Goal: Task Accomplishment & Management: Use online tool/utility

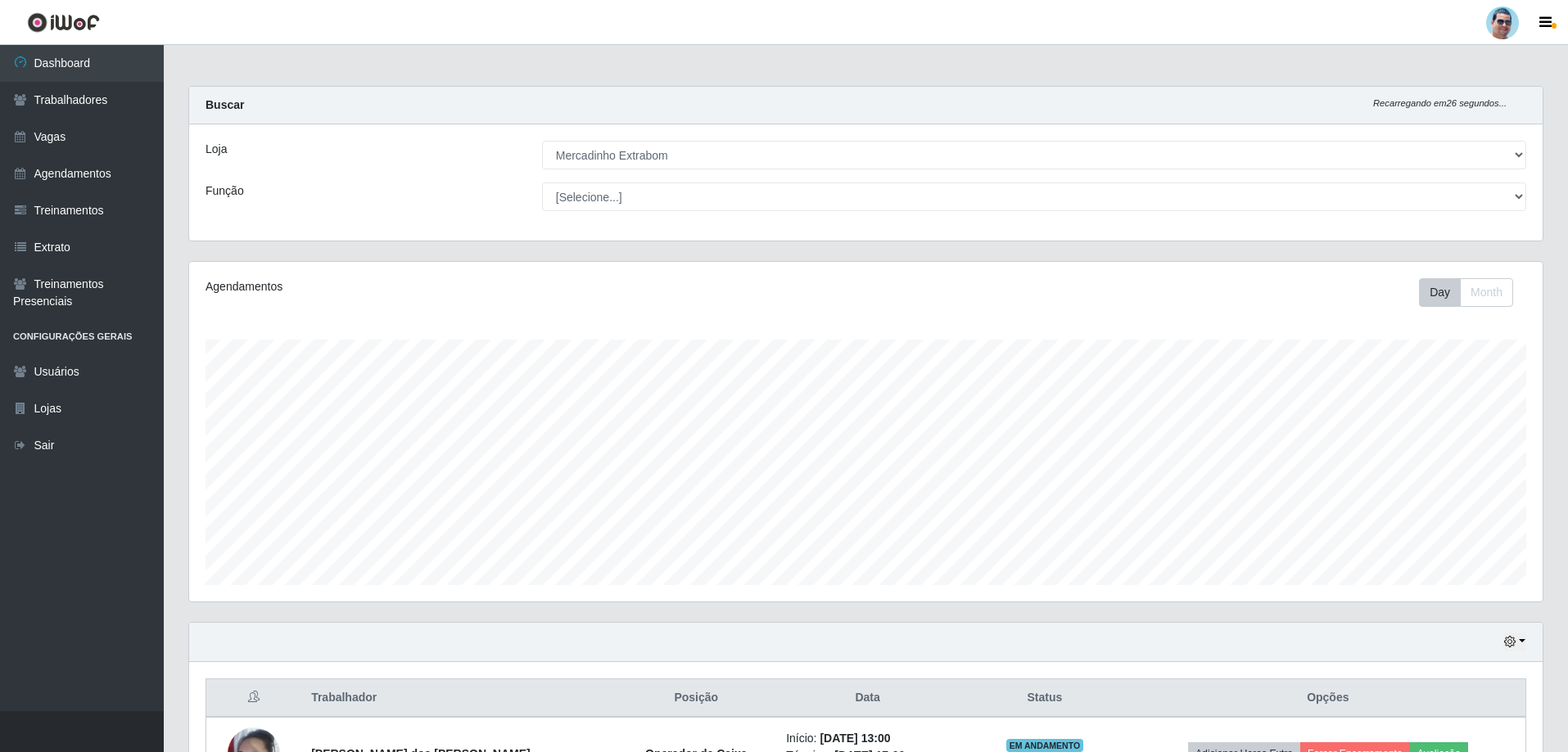
select select "175"
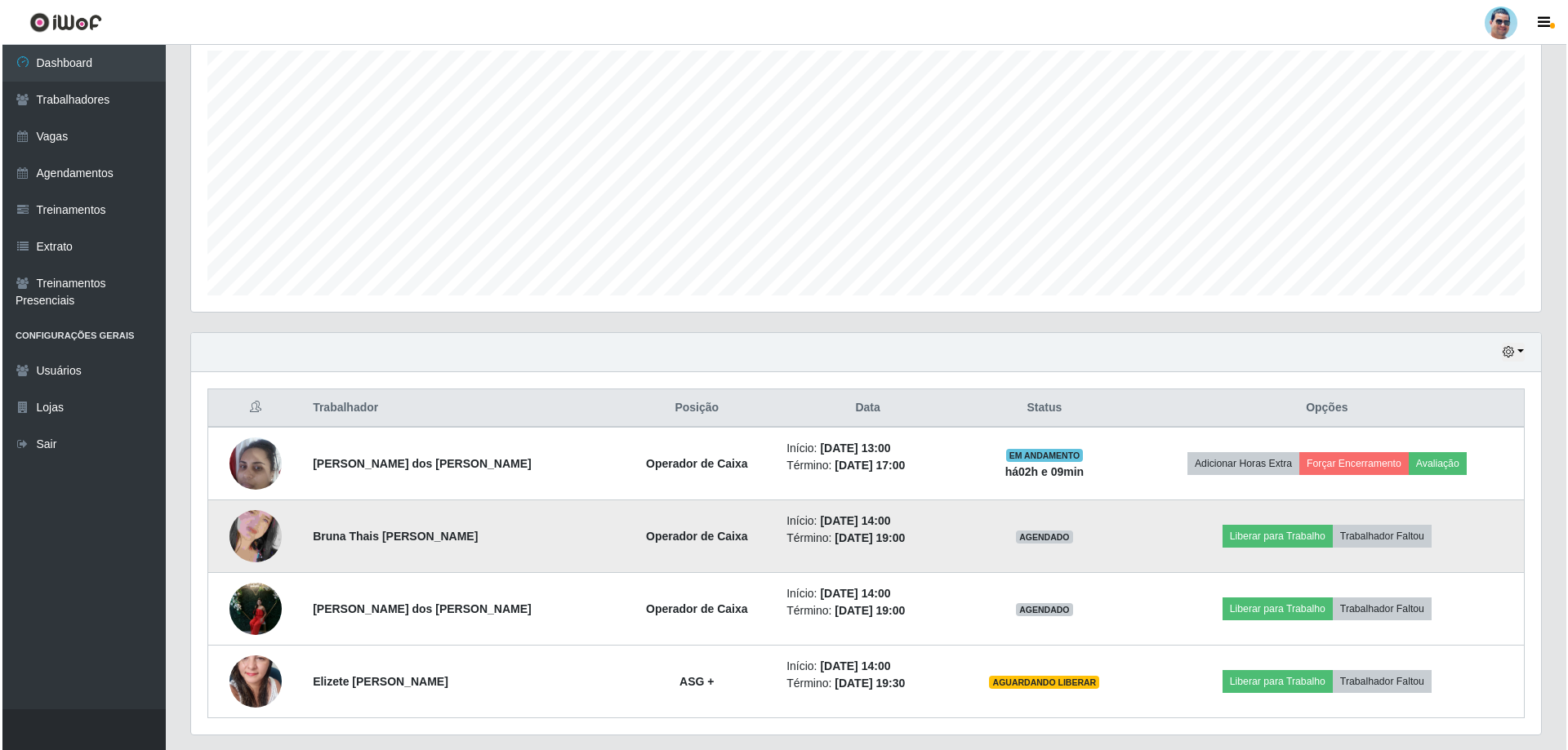
scroll to position [339, 1349]
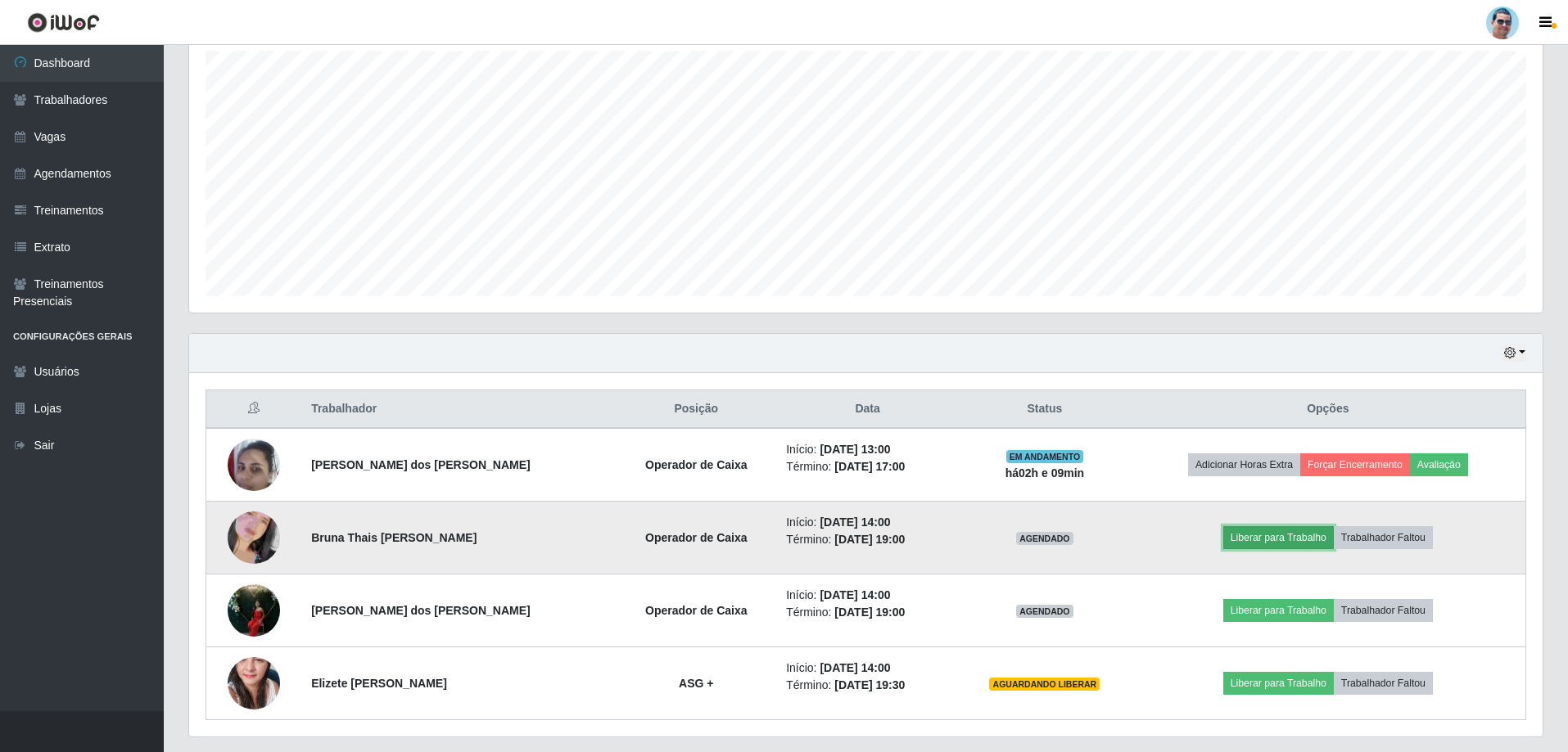
click at [1259, 540] on button "Liberar para Trabalho" at bounding box center [1278, 538] width 111 height 23
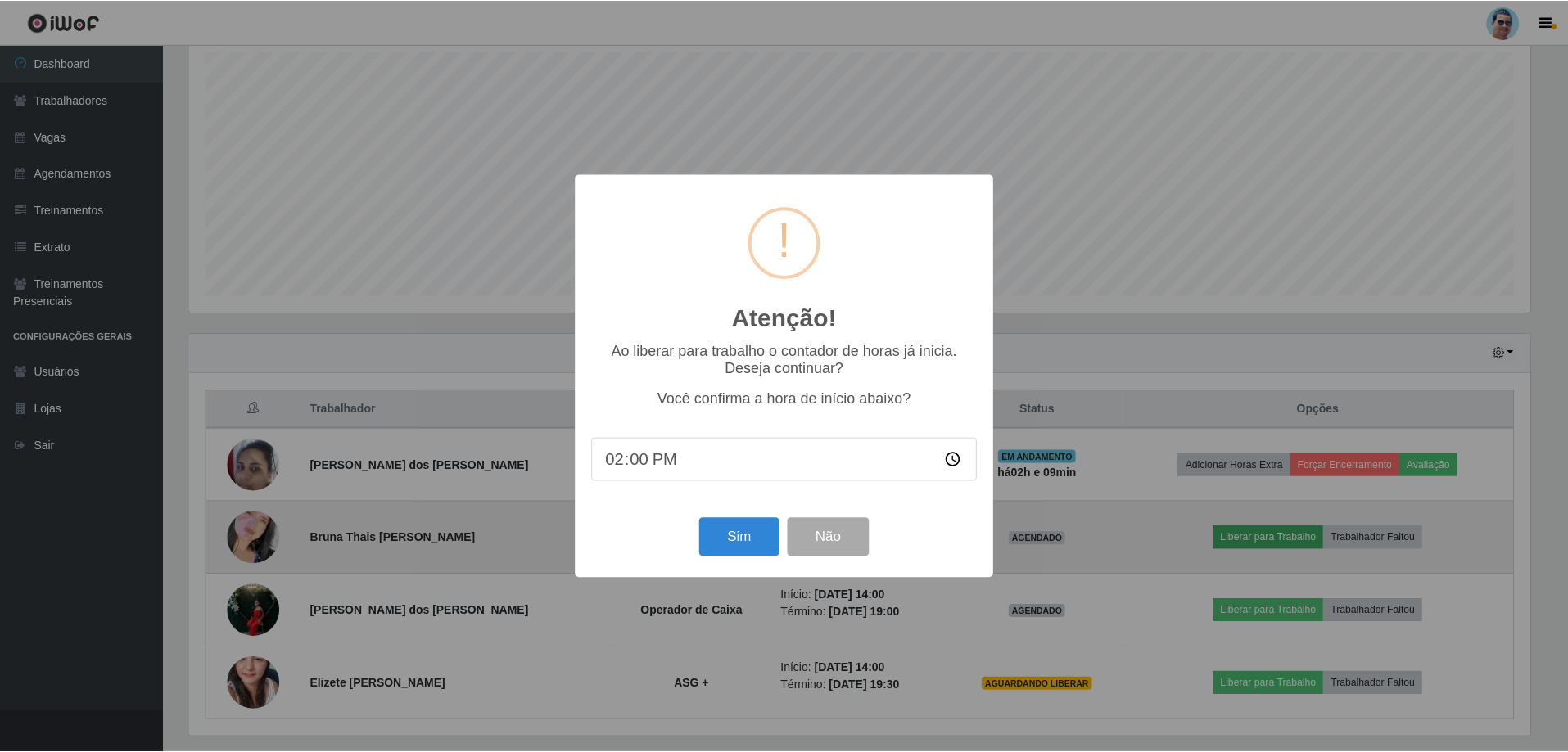
scroll to position [340, 1345]
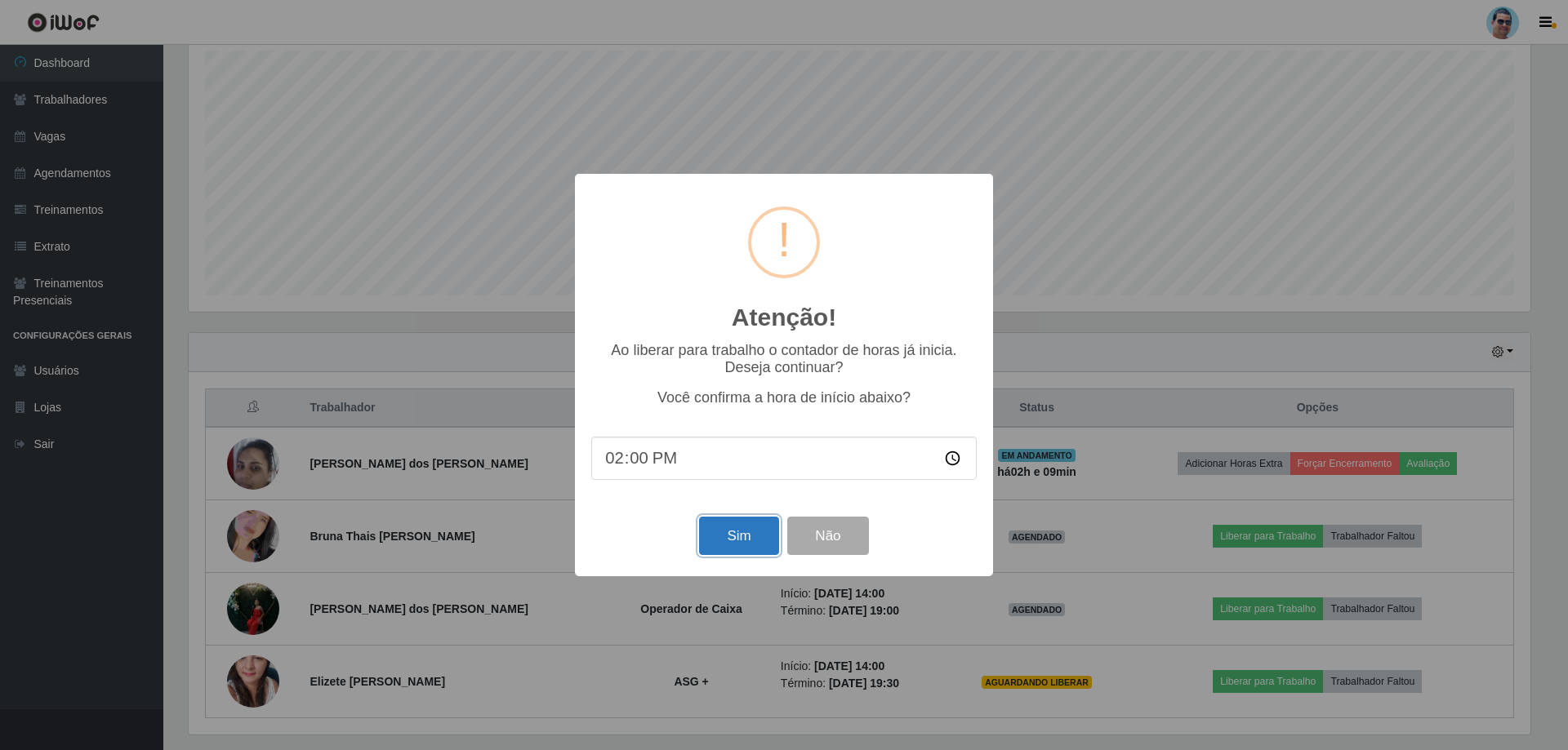
click at [776, 528] on button "Sim" at bounding box center [738, 536] width 79 height 38
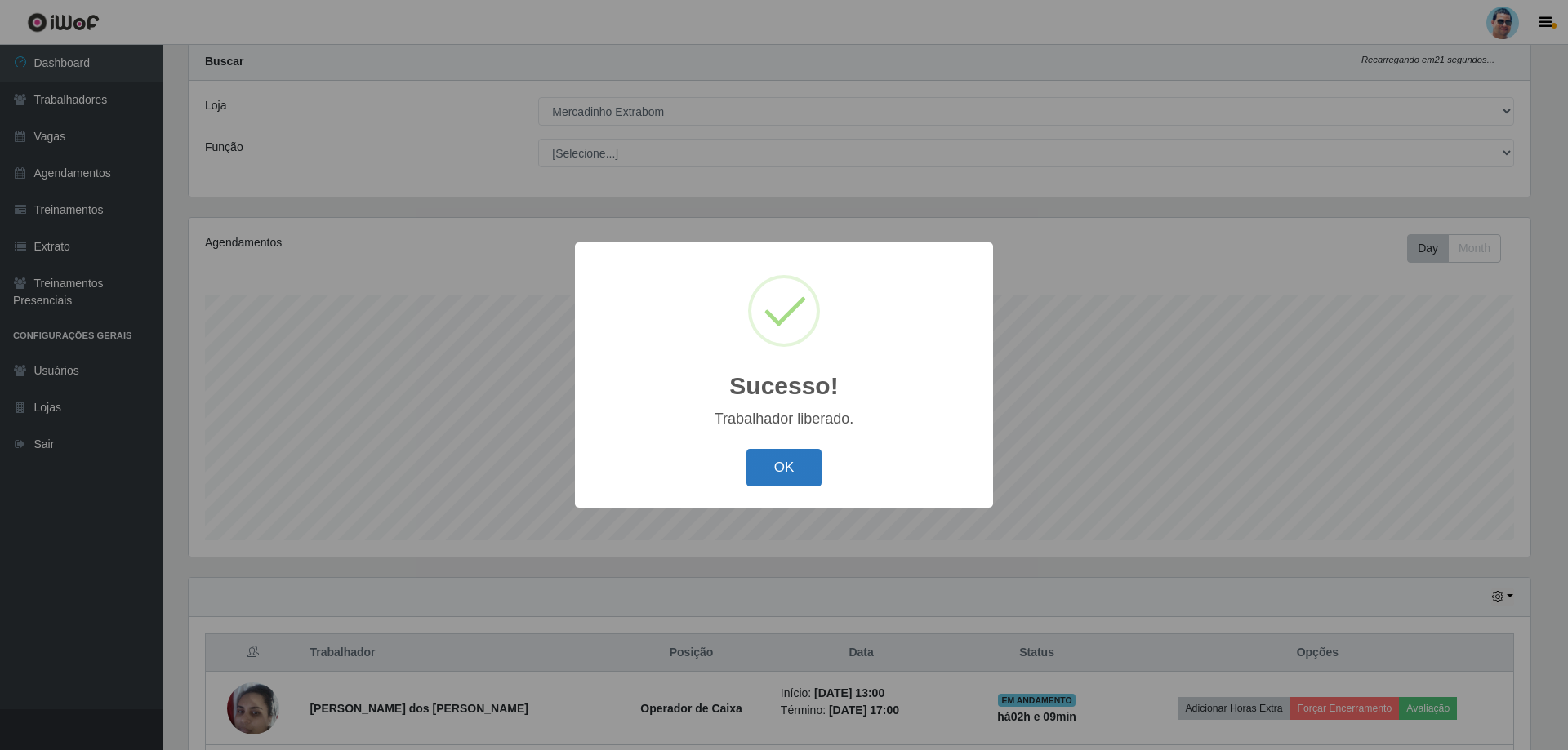
click at [780, 469] on button "OK" at bounding box center [784, 468] width 76 height 38
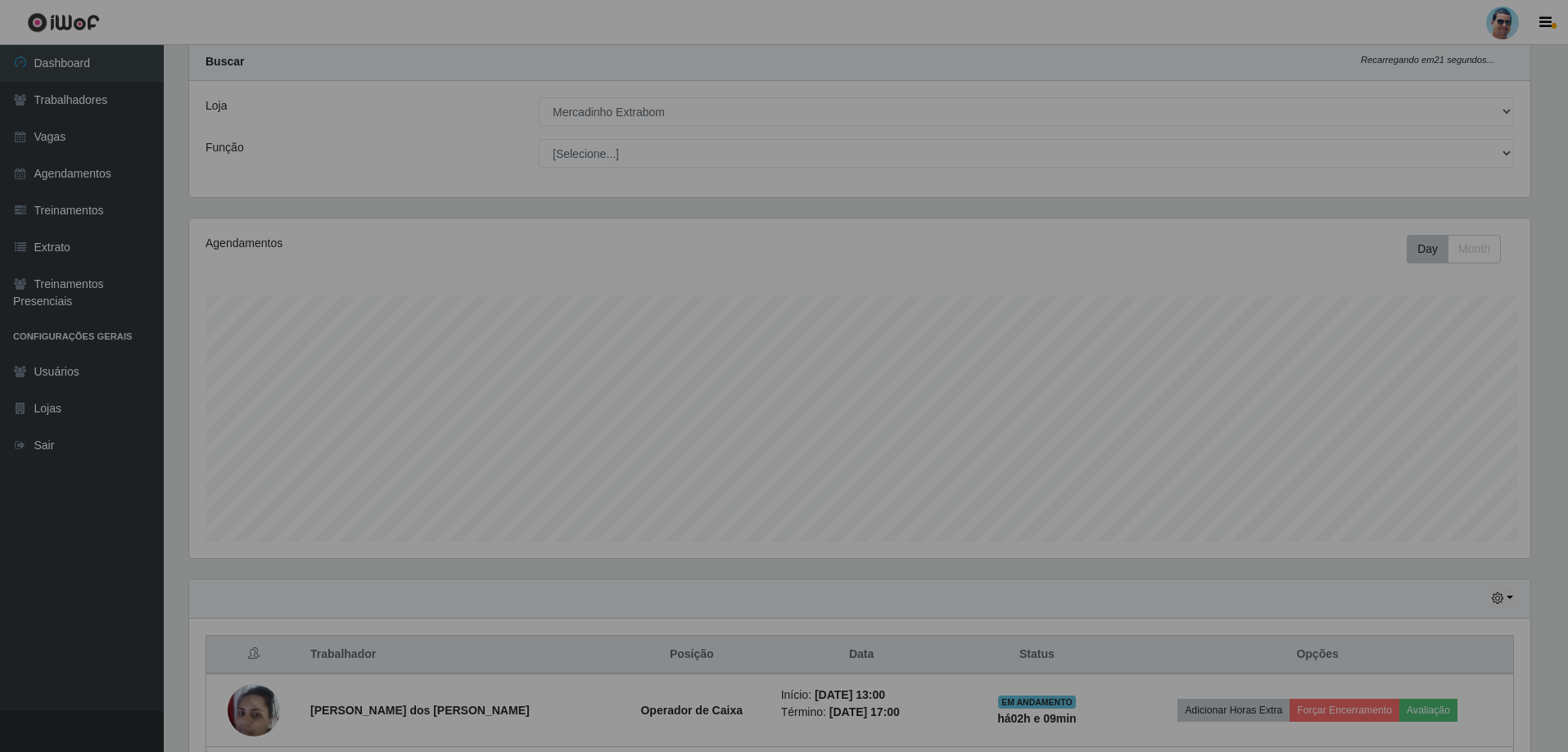
scroll to position [340, 1353]
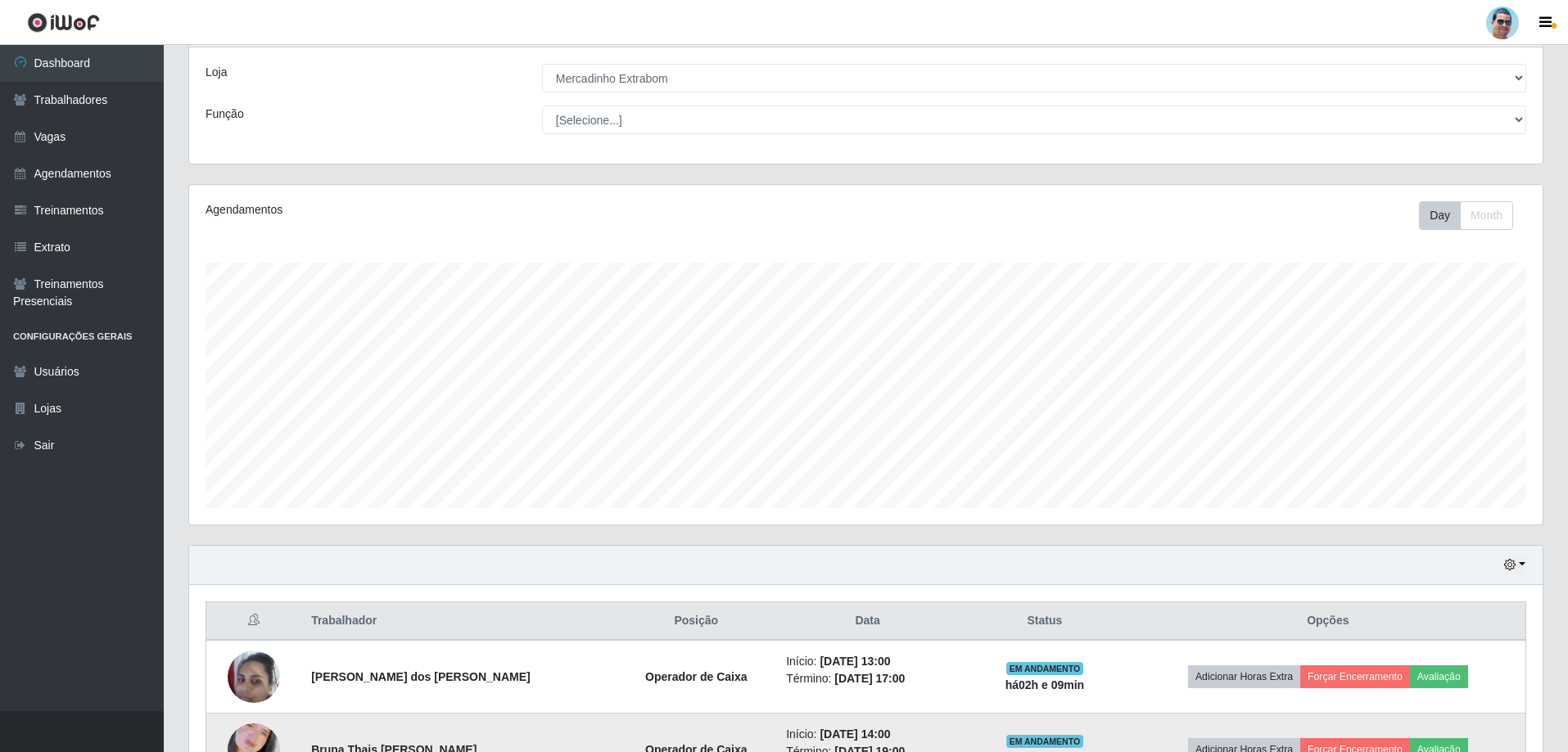
drag, startPoint x: 1137, startPoint y: 619, endPoint x: 1125, endPoint y: 630, distance: 16.3
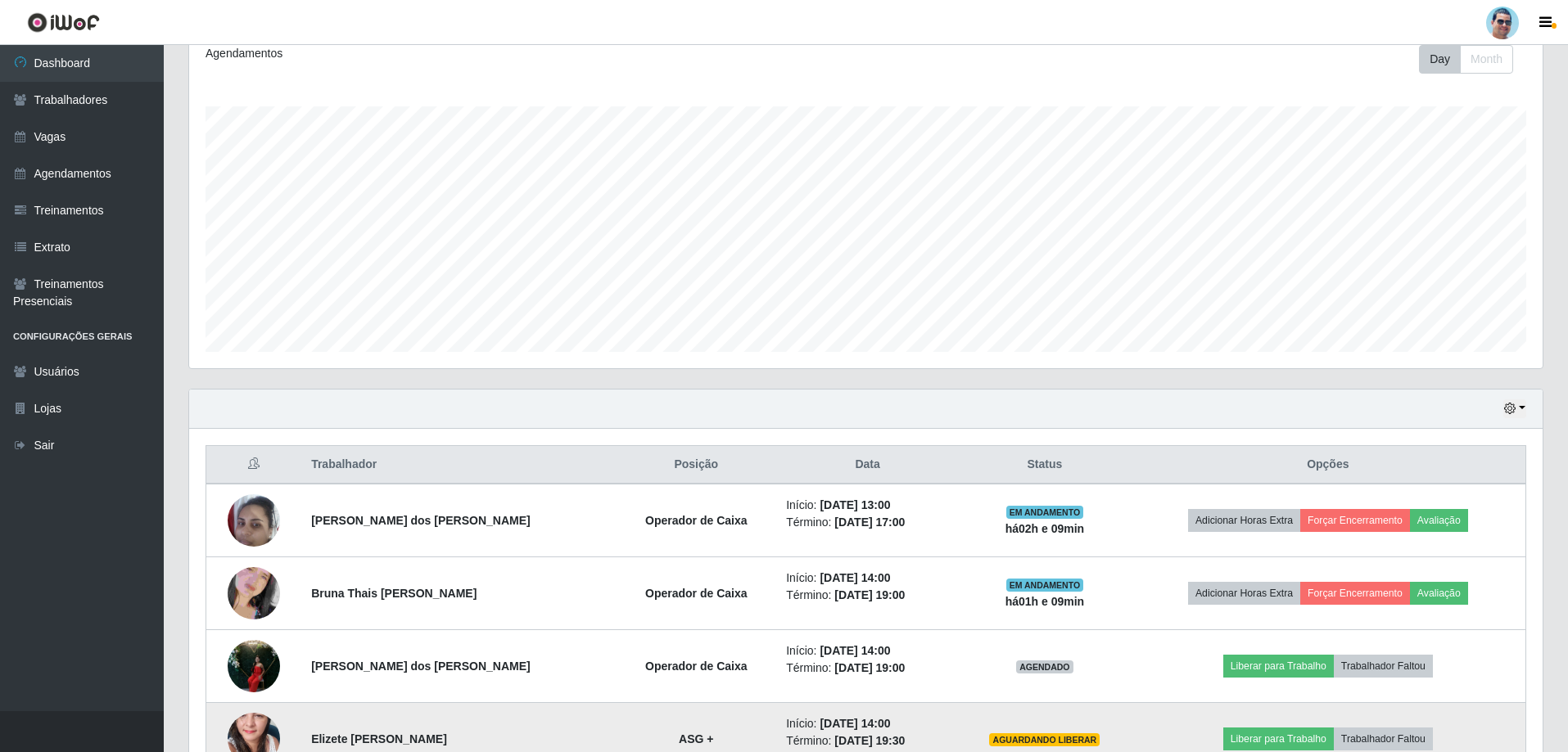
scroll to position [308, 0]
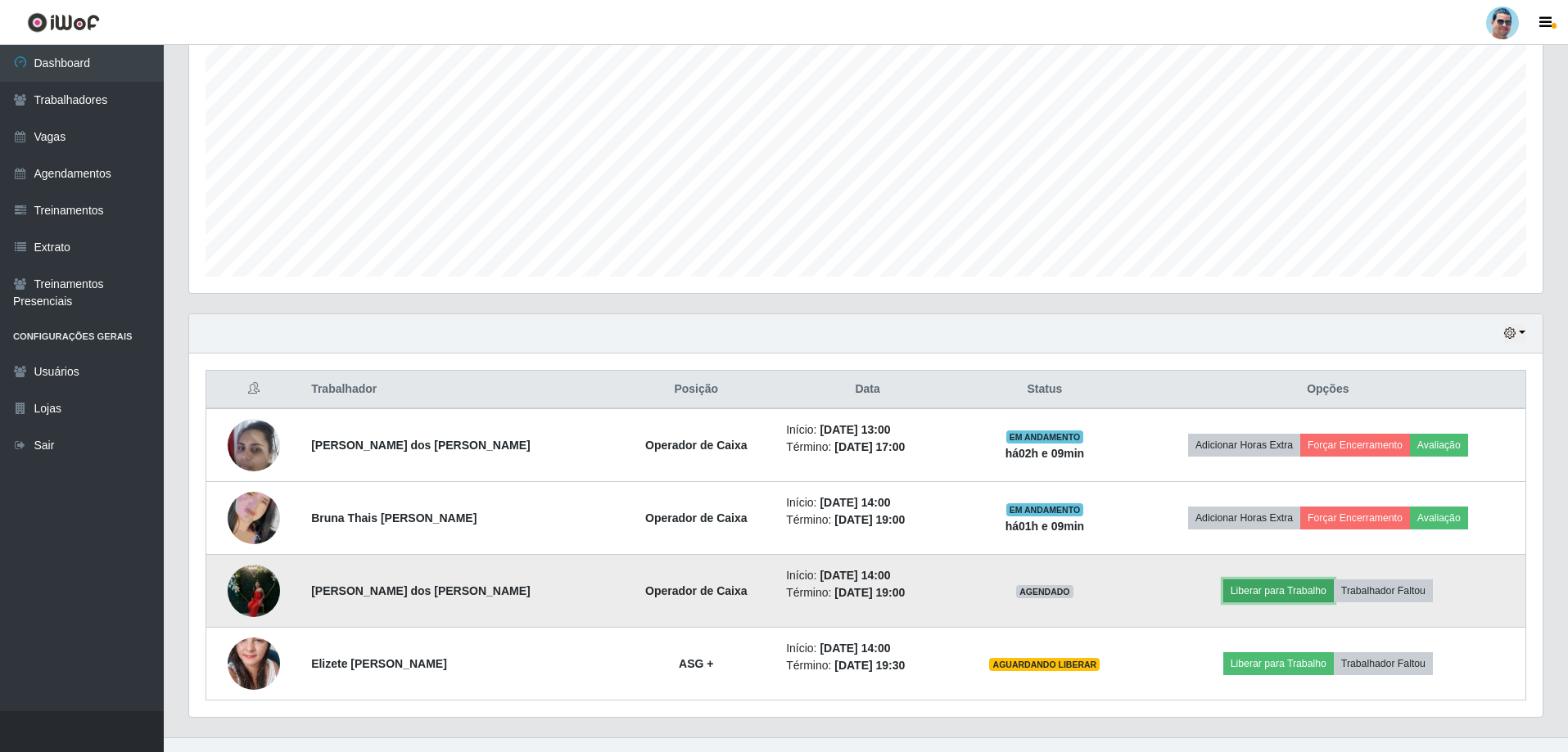
click at [1275, 581] on button "Liberar para Trabalho" at bounding box center [1278, 590] width 111 height 23
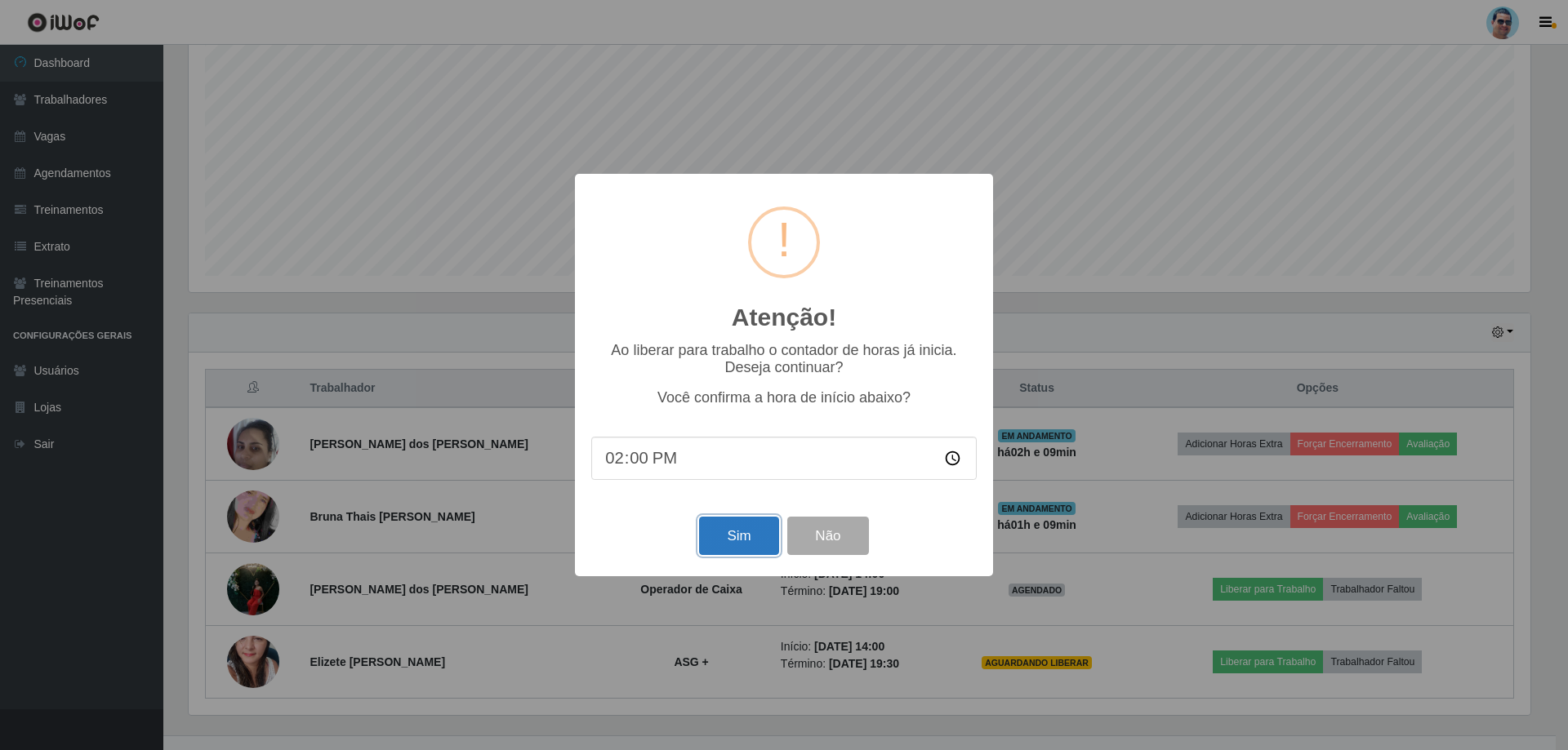
click at [743, 547] on button "Sim" at bounding box center [738, 536] width 79 height 38
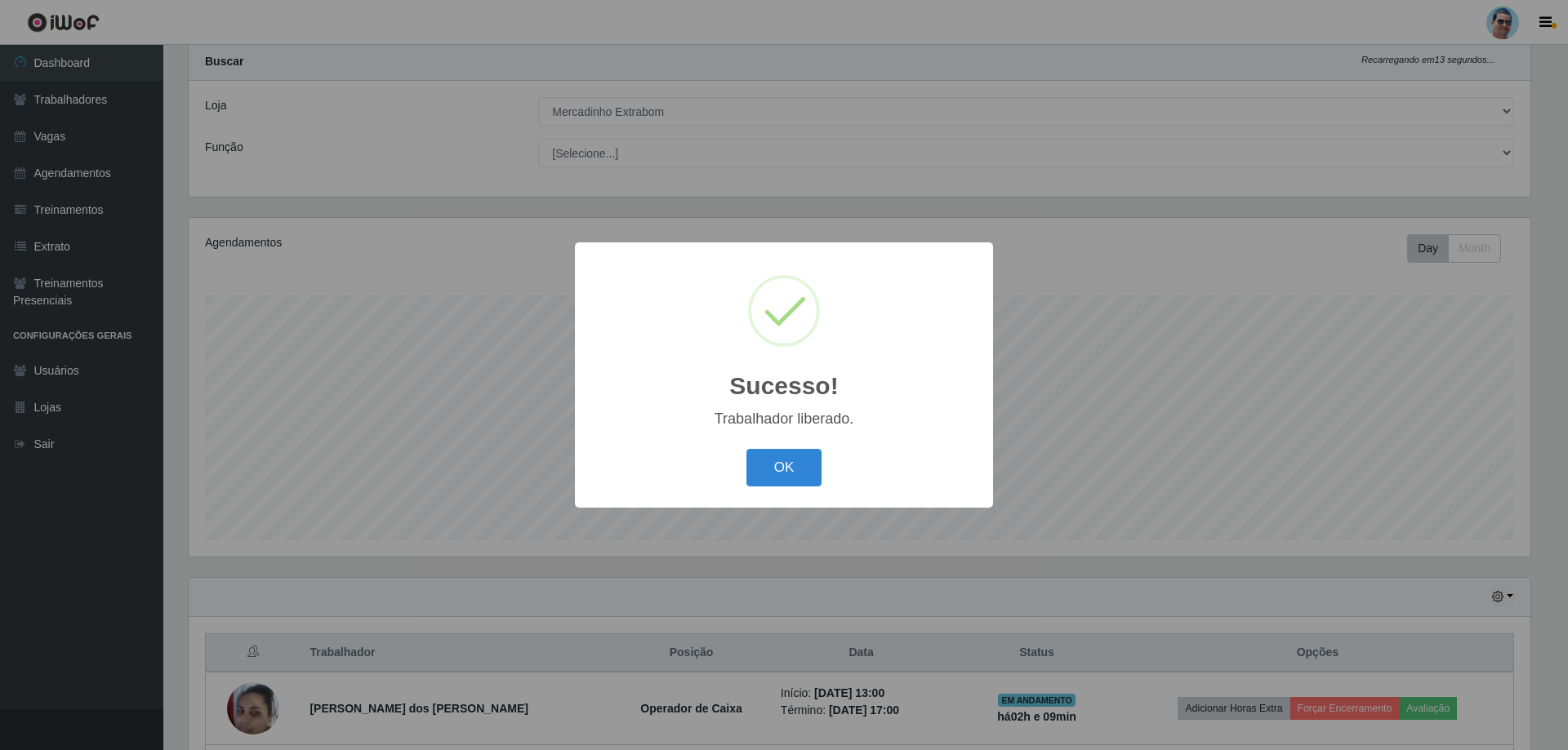
drag, startPoint x: 796, startPoint y: 469, endPoint x: 810, endPoint y: 584, distance: 115.8
click at [799, 470] on button "OK" at bounding box center [784, 468] width 76 height 38
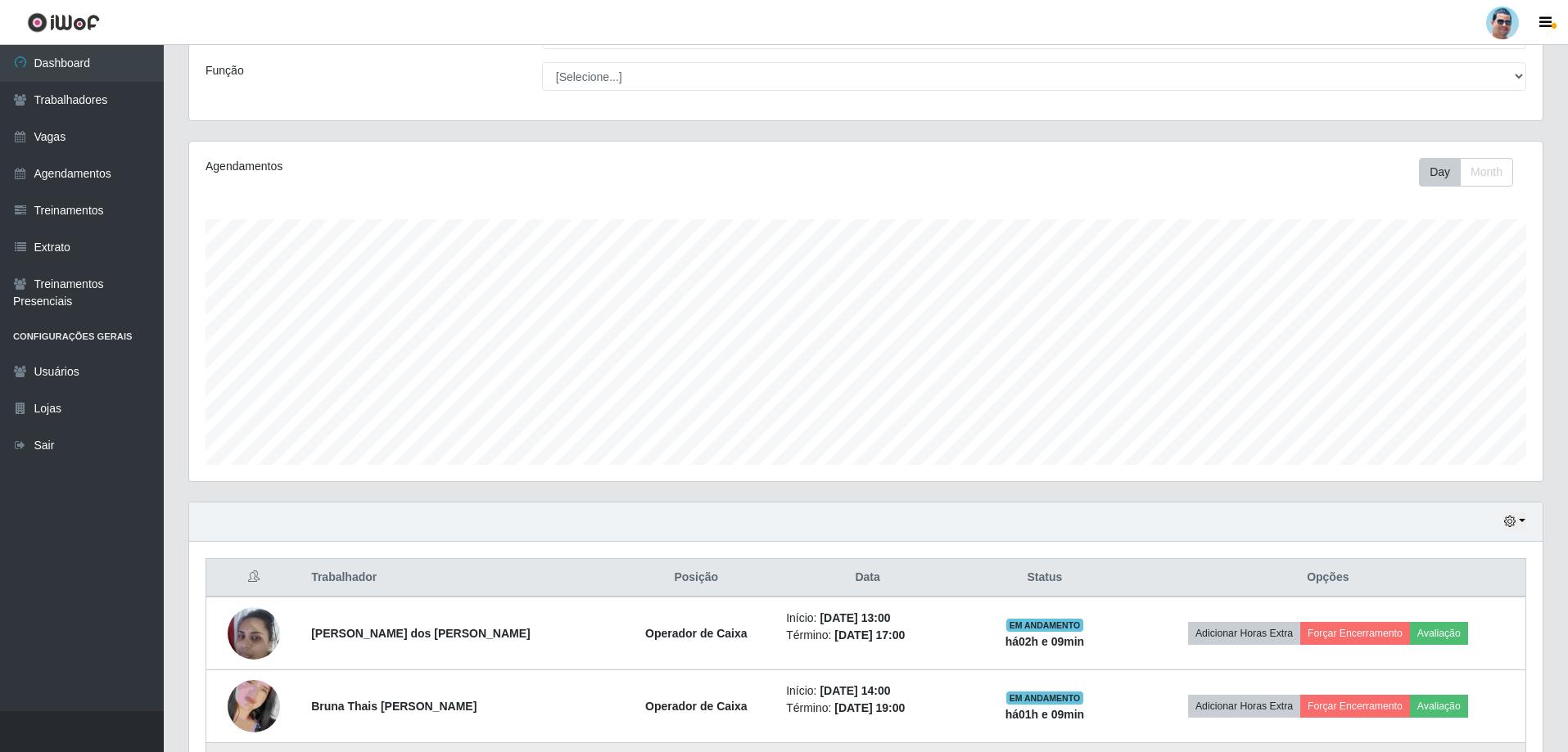
scroll to position [284, 0]
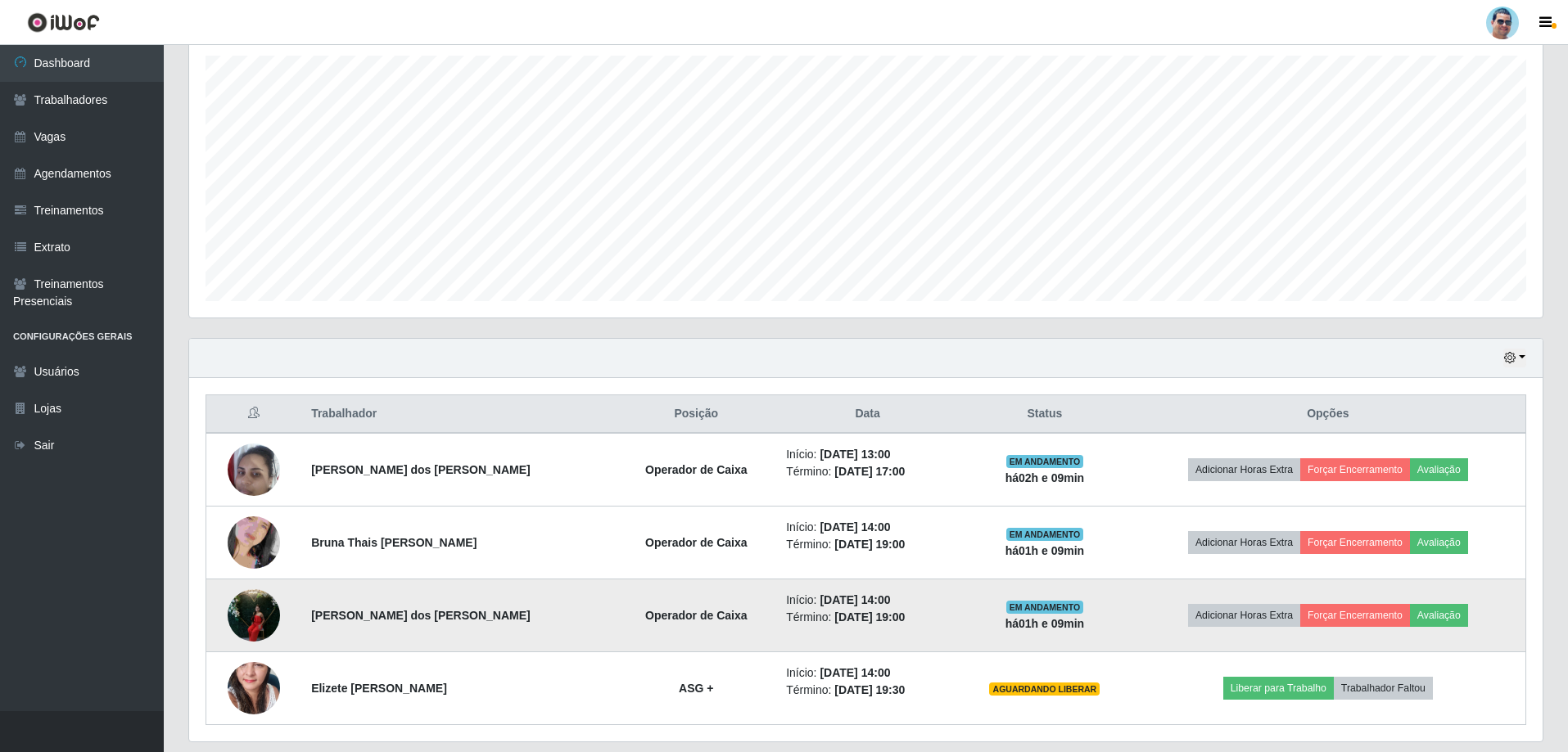
drag, startPoint x: 1072, startPoint y: 634, endPoint x: 1003, endPoint y: 628, distance: 69.3
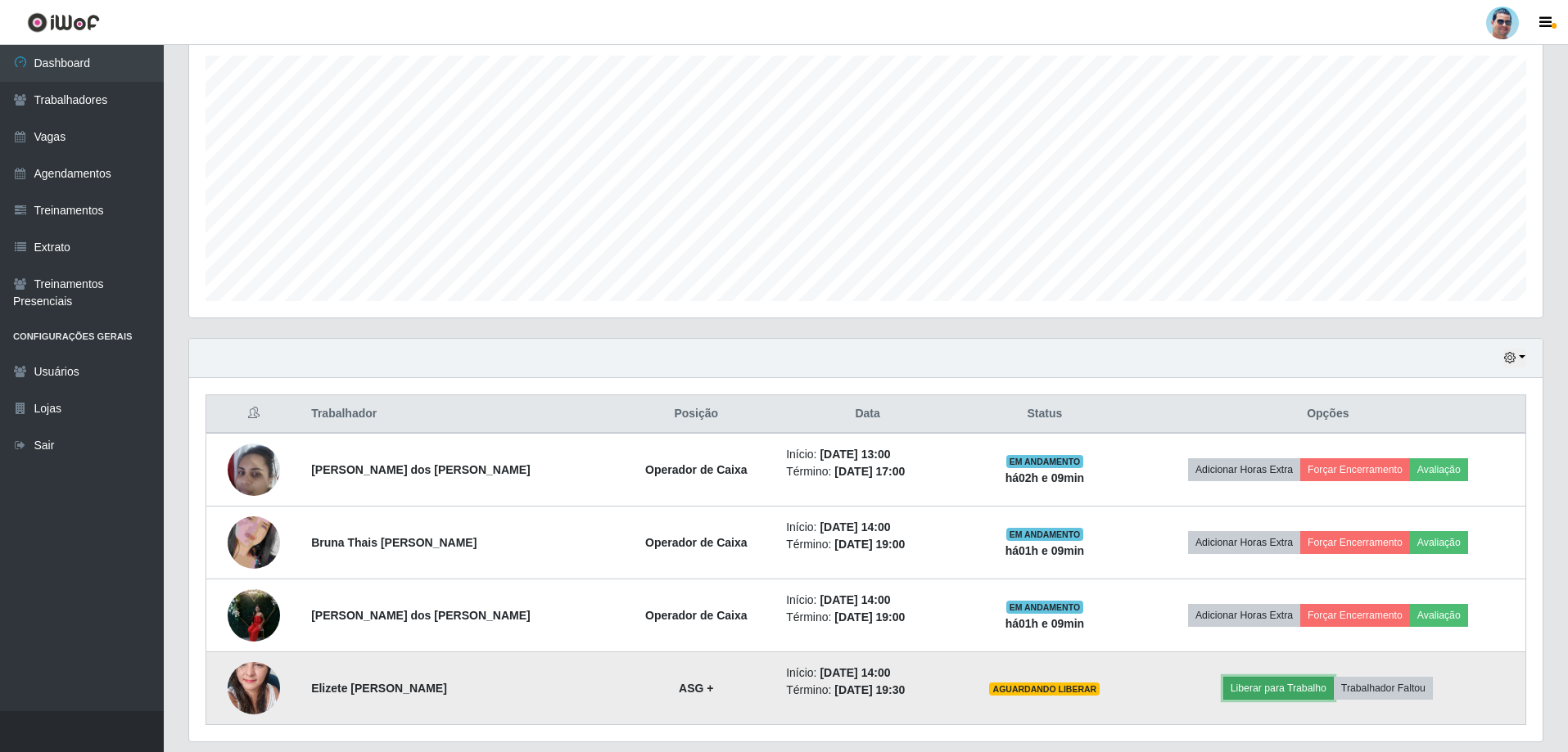
click at [1267, 682] on button "Liberar para Trabalho" at bounding box center [1278, 688] width 111 height 23
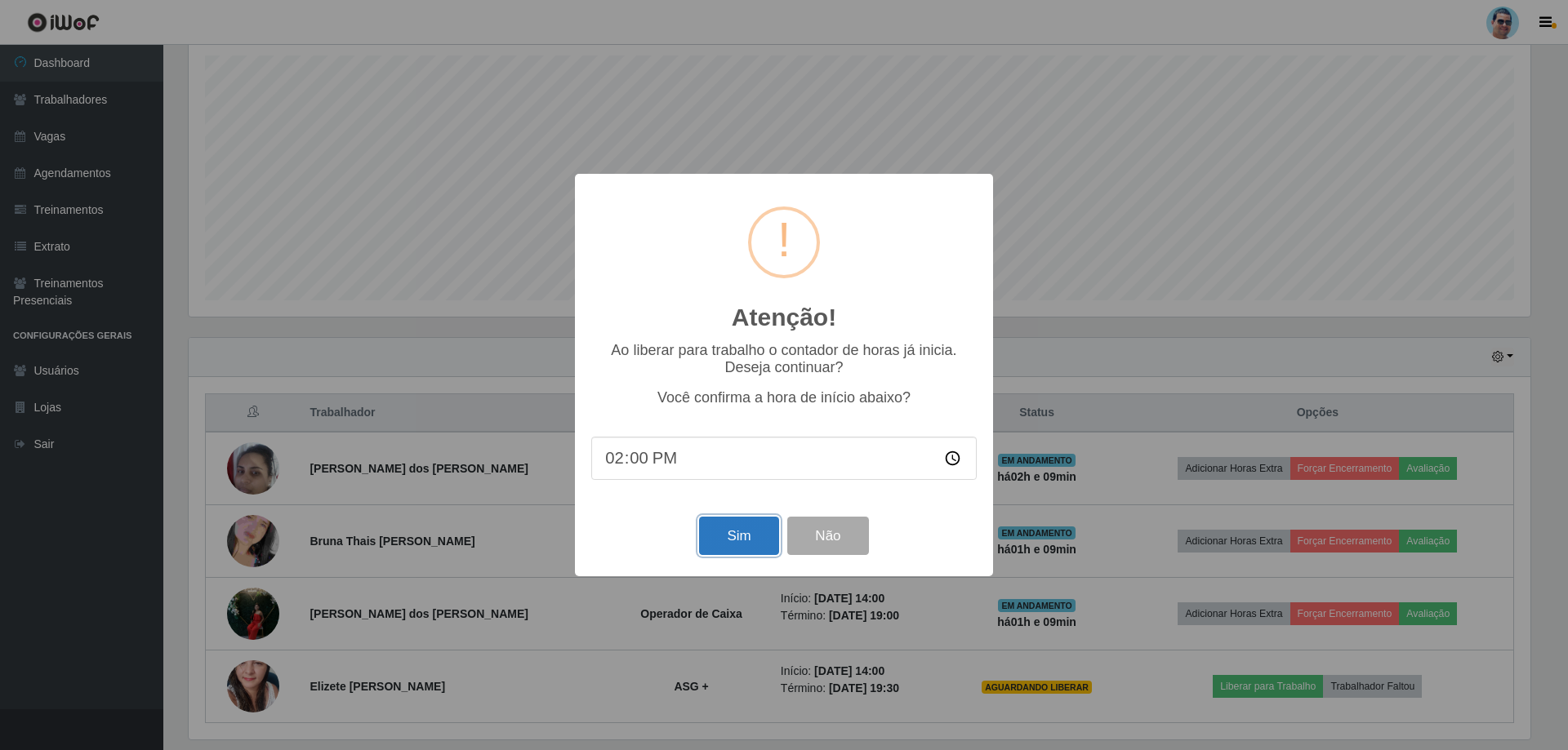
click at [736, 528] on button "Sim" at bounding box center [738, 536] width 79 height 38
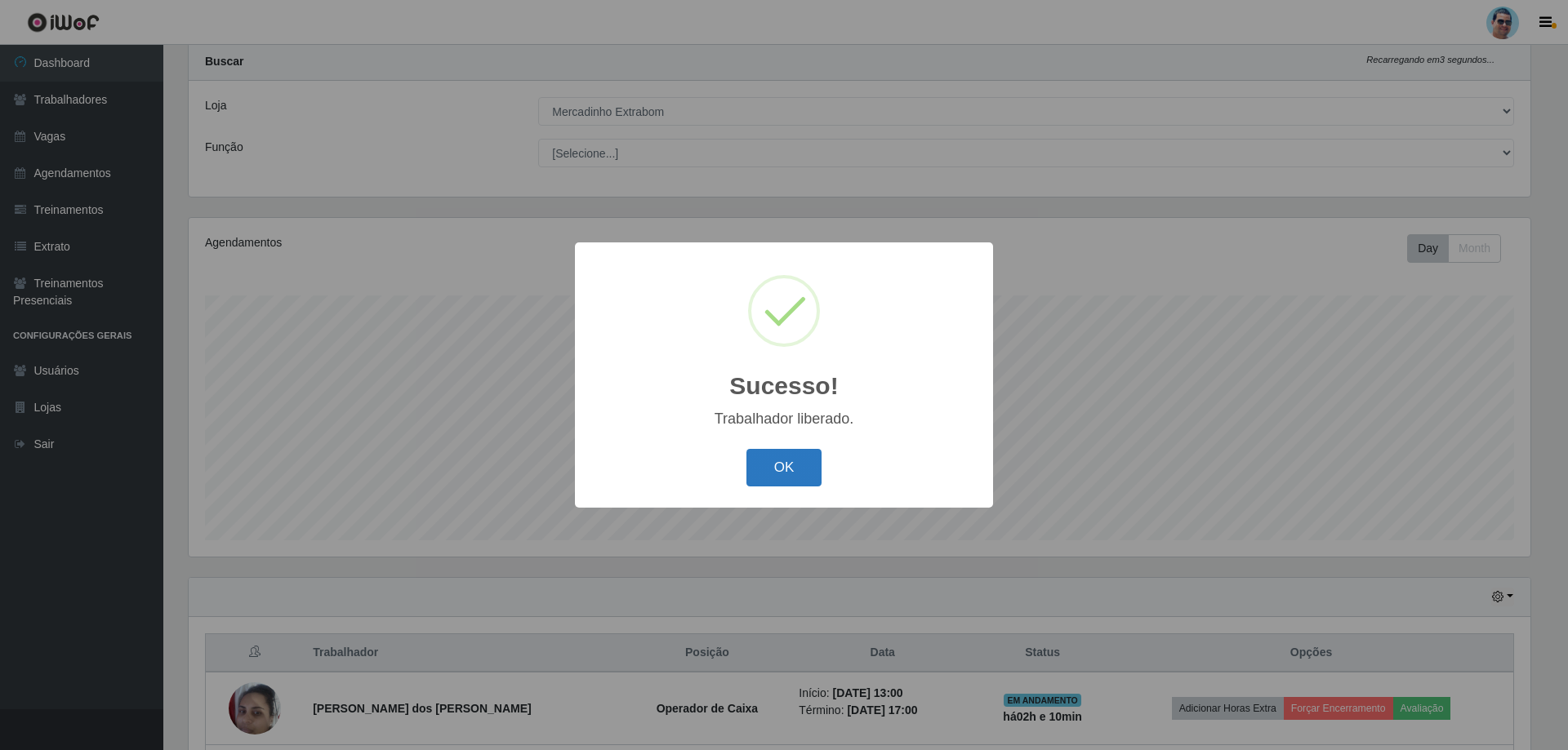
click at [802, 458] on button "OK" at bounding box center [784, 468] width 76 height 38
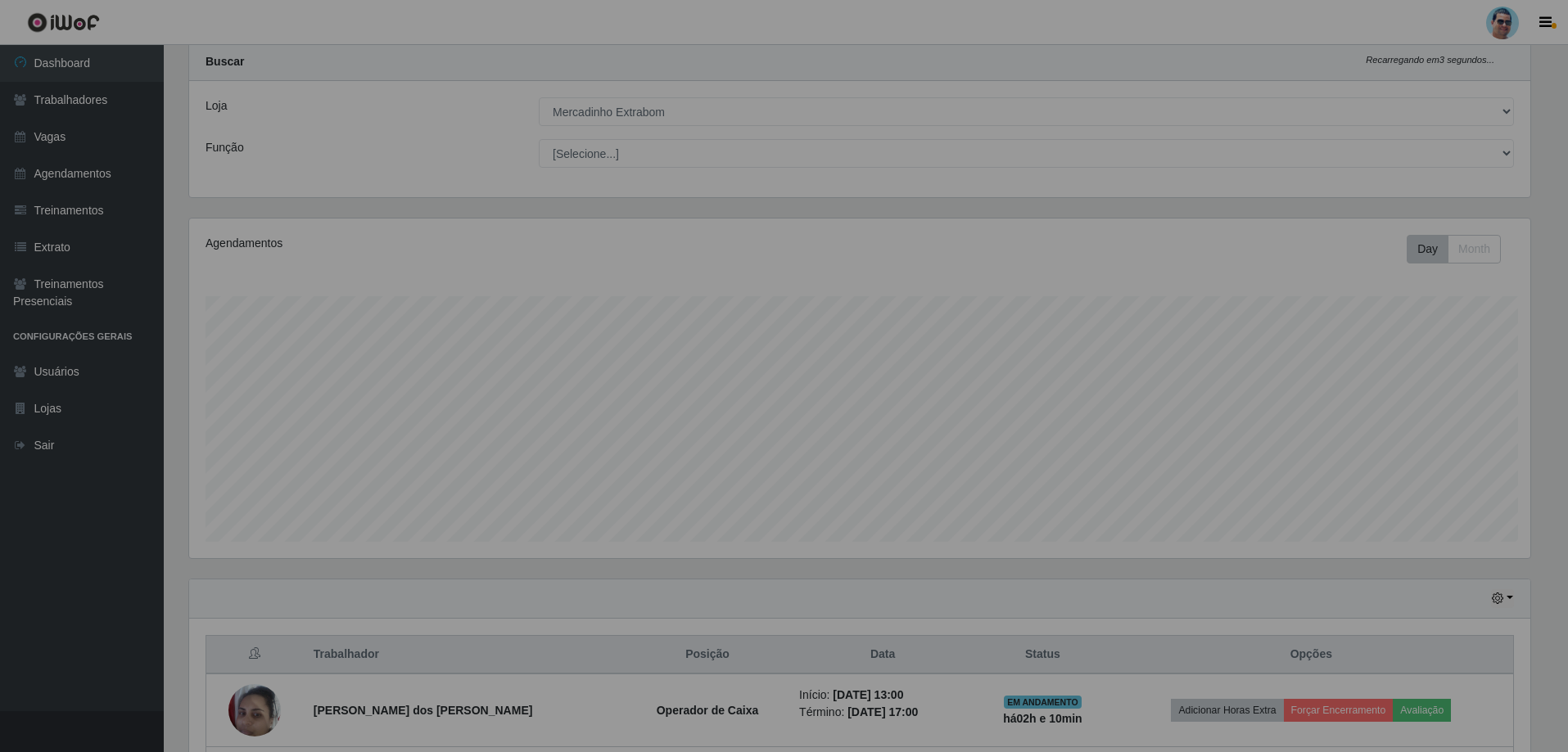
scroll to position [0, 0]
